Goal: Task Accomplishment & Management: Complete application form

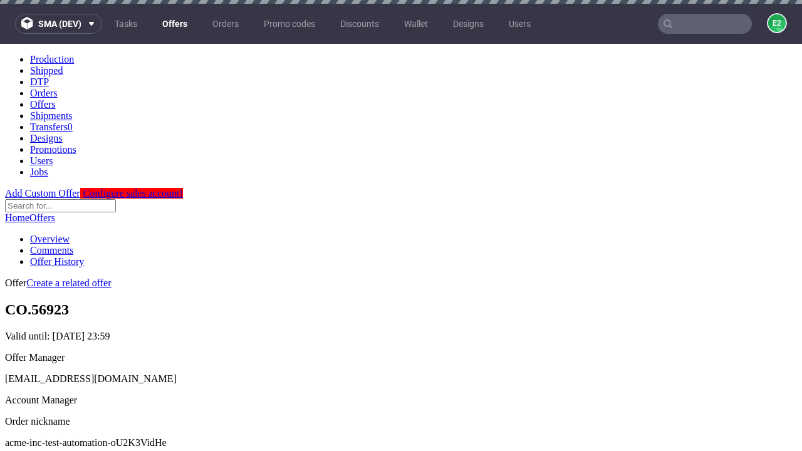
scroll to position [4, 0]
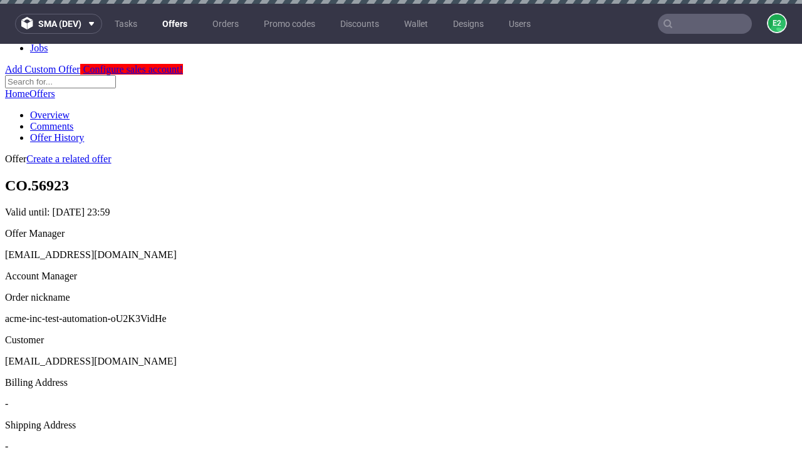
scroll to position [4, 0]
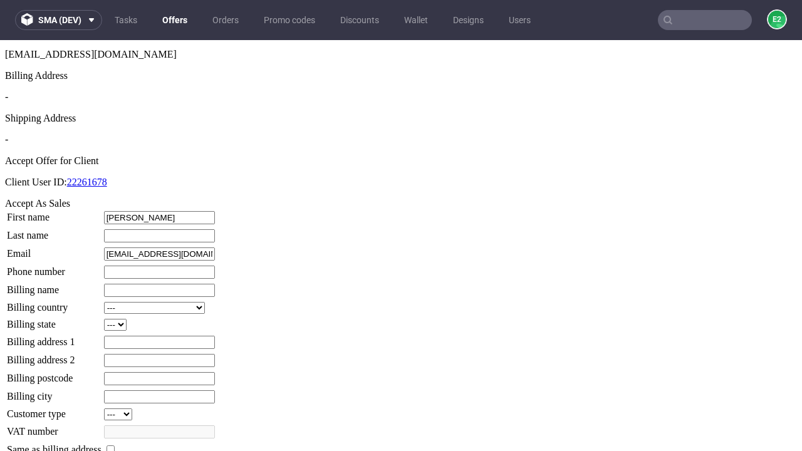
type input "[PERSON_NAME]"
type input "Jast"
type input "1509813888"
type input "Brenna_Moen62"
select select "13"
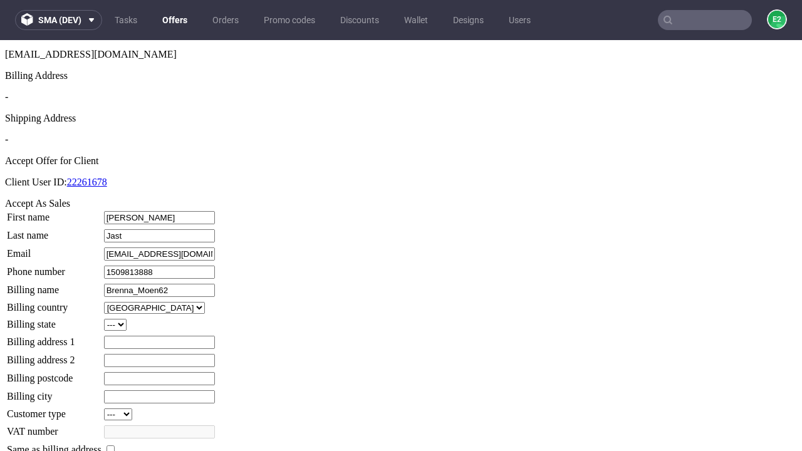
type input "Brenna_Moen62"
type input "80 Lauriane Meadow"
select select "132"
type input "80 Lauriane Meadow"
type input "SY79 9PY"
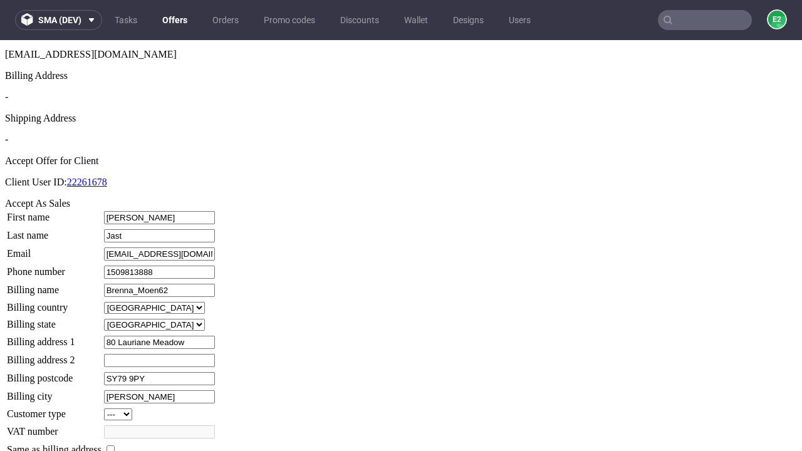
type input "[PERSON_NAME]"
click at [115, 446] on input "checkbox" at bounding box center [111, 450] width 8 height 8
checkbox input "true"
type input "Brenna_Moen62"
select select "13"
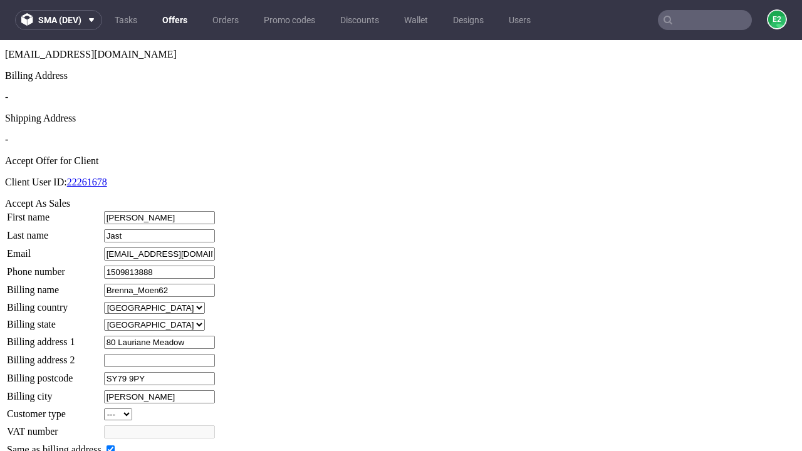
type input "80 Lauriane Meadow"
type input "SY79 9PY"
type input "[PERSON_NAME]"
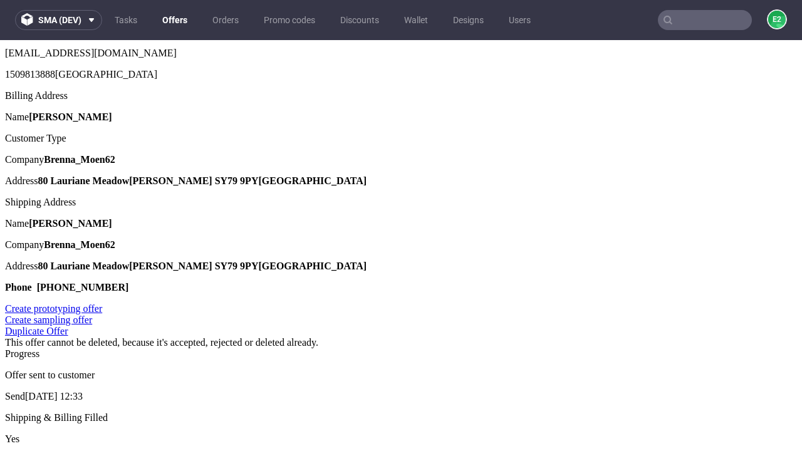
scroll to position [0, 0]
